Goal: Information Seeking & Learning: Learn about a topic

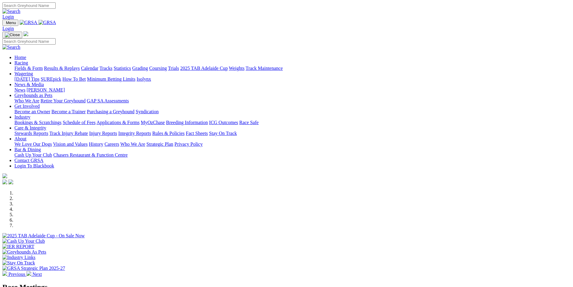
scroll to position [90, 0]
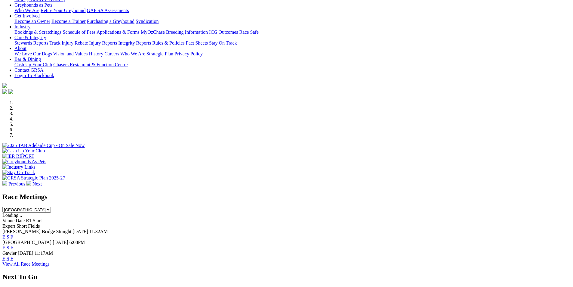
click at [13, 234] on link "F" at bounding box center [12, 236] width 3 height 5
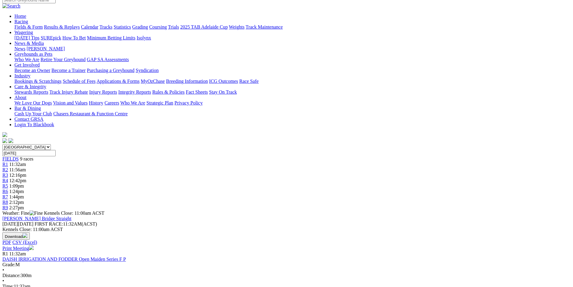
scroll to position [53, 0]
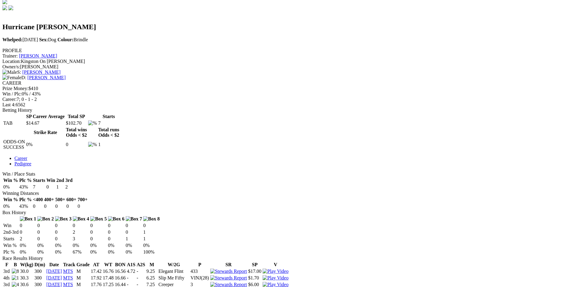
scroll to position [195, 0]
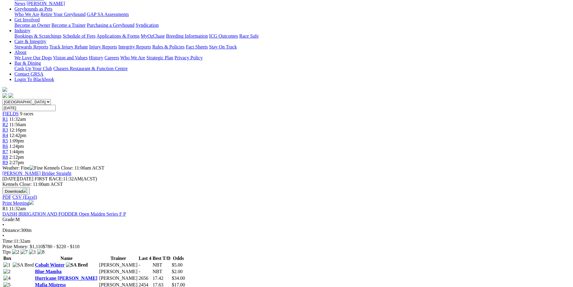
scroll to position [105, 0]
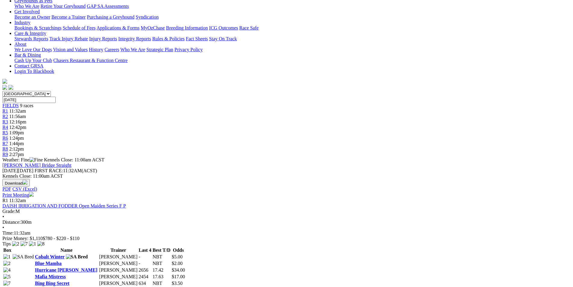
click at [61, 260] on link "Blue Mamba" at bounding box center [48, 262] width 26 height 5
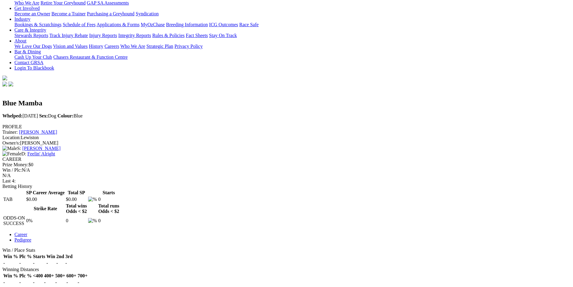
scroll to position [113, 0]
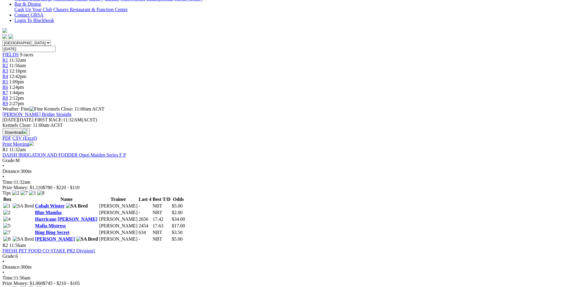
scroll to position [113, 0]
